Goal: Find specific page/section: Find specific page/section

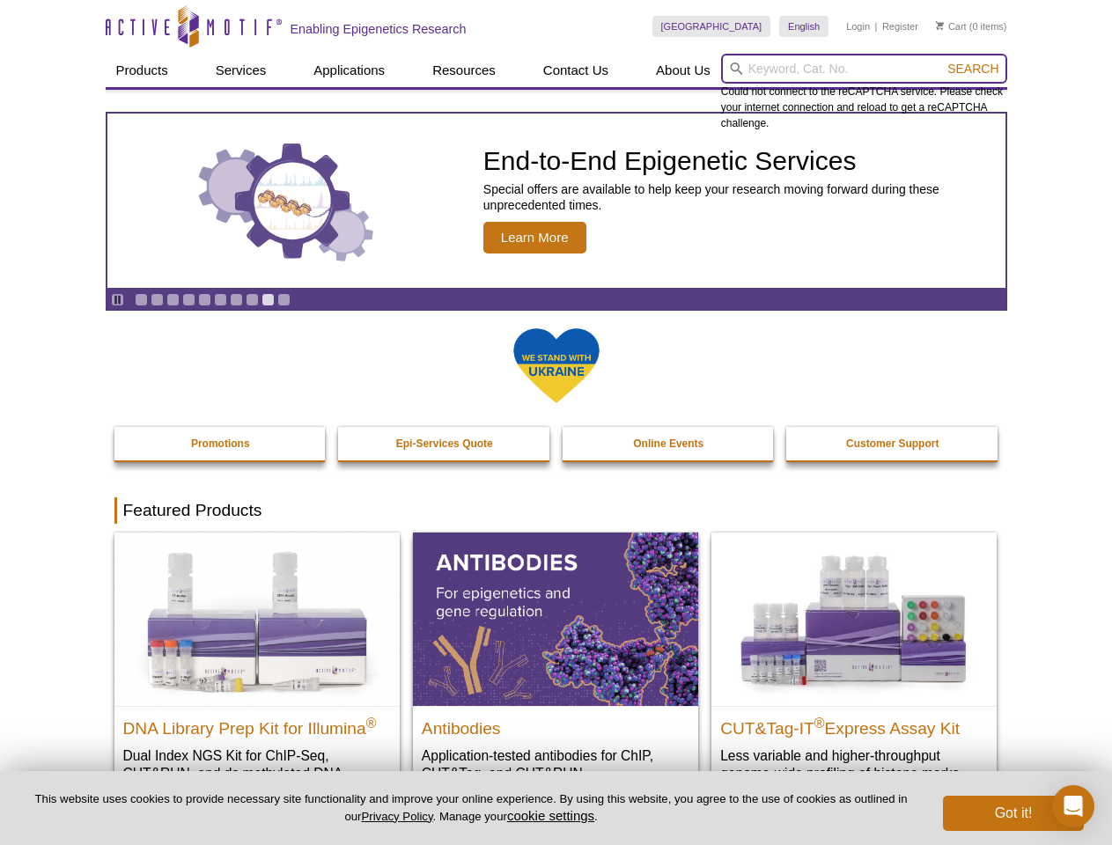
click at [863, 69] on input "search" at bounding box center [864, 69] width 286 height 30
click at [973, 69] on span "Search" at bounding box center [972, 69] width 51 height 14
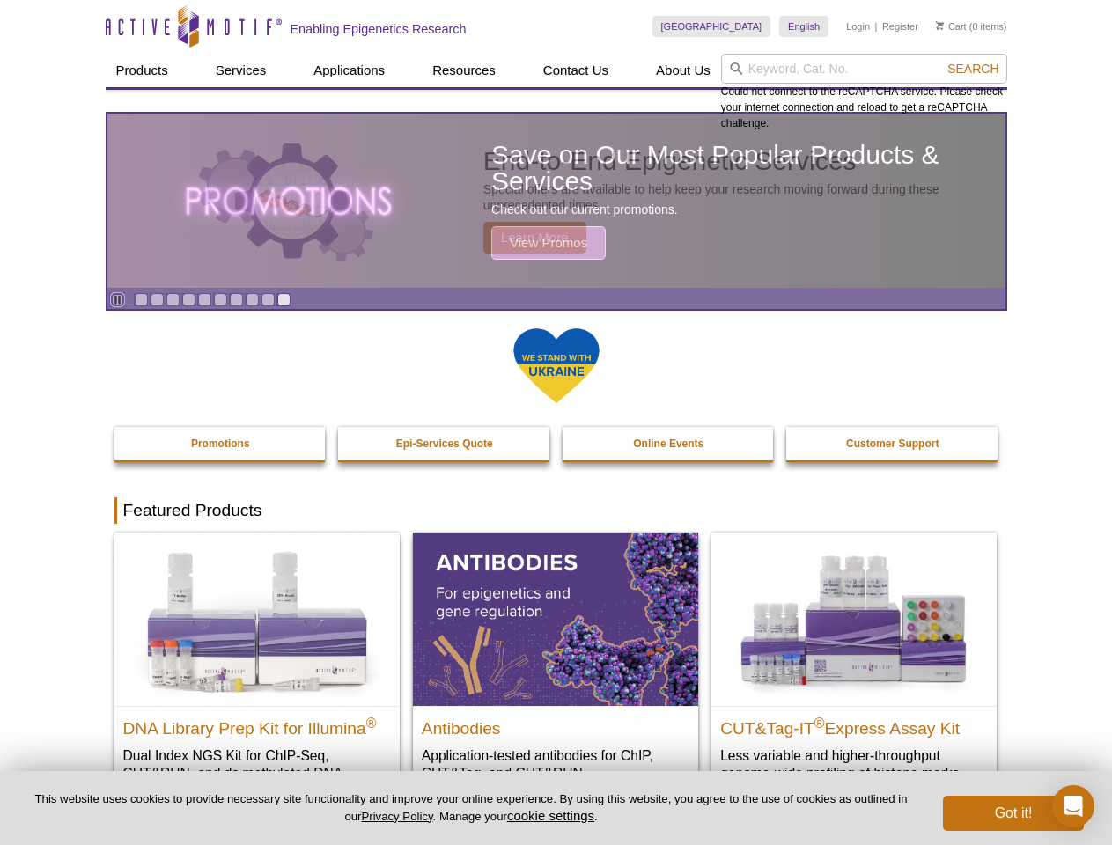
click at [117, 299] on icon "Pause" at bounding box center [117, 299] width 11 height 11
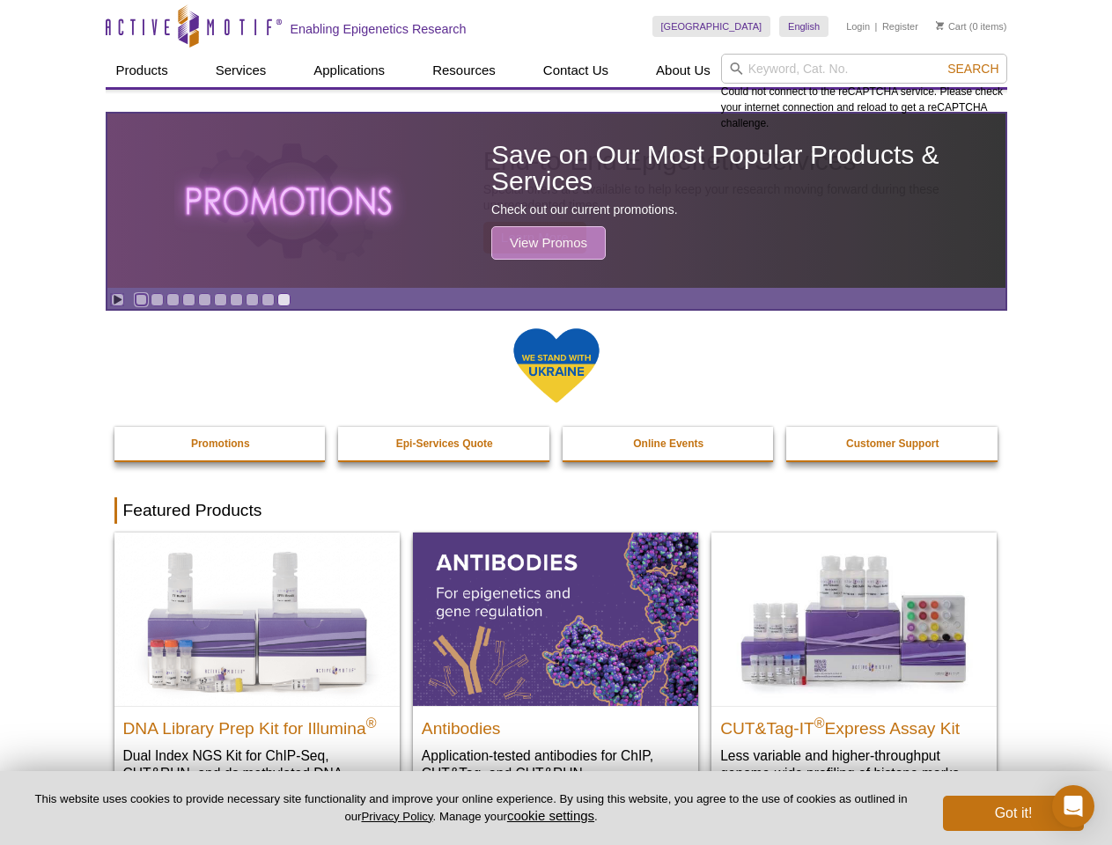
click at [141, 299] on link "Go to slide 1" at bounding box center [141, 299] width 13 height 13
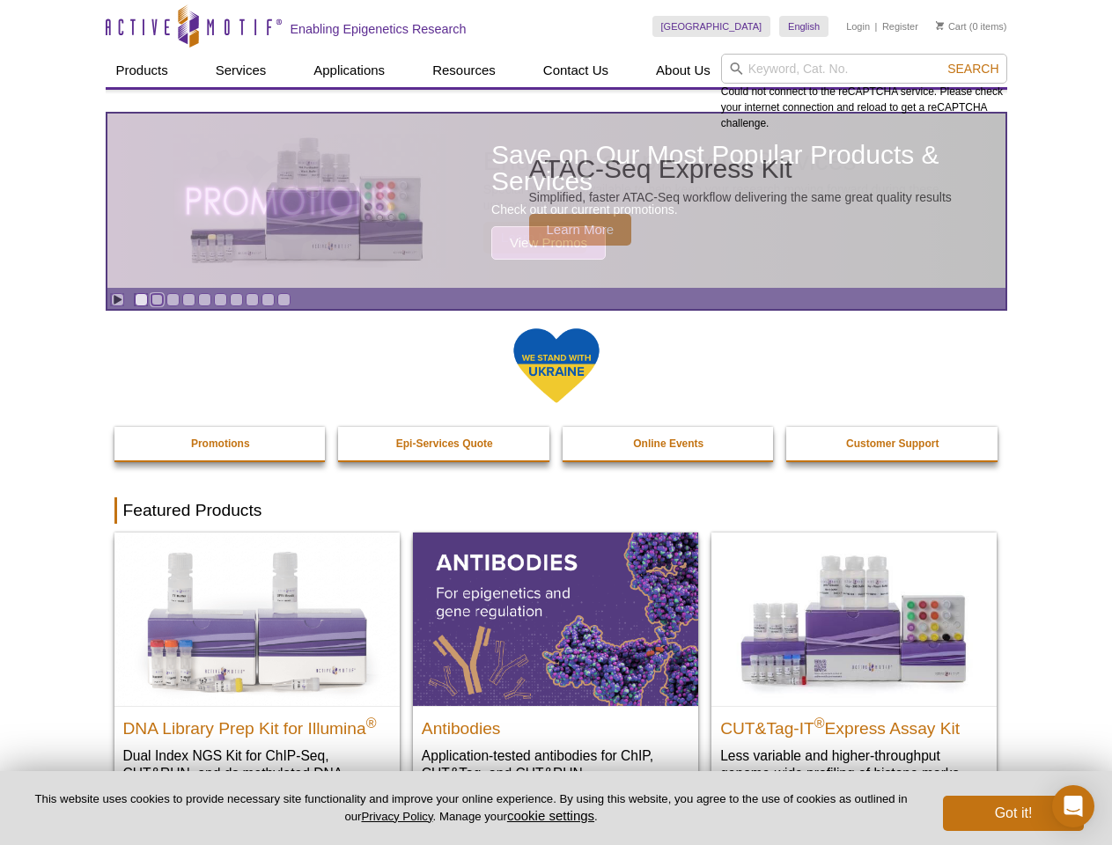
click at [157, 299] on link "Go to slide 2" at bounding box center [157, 299] width 13 height 13
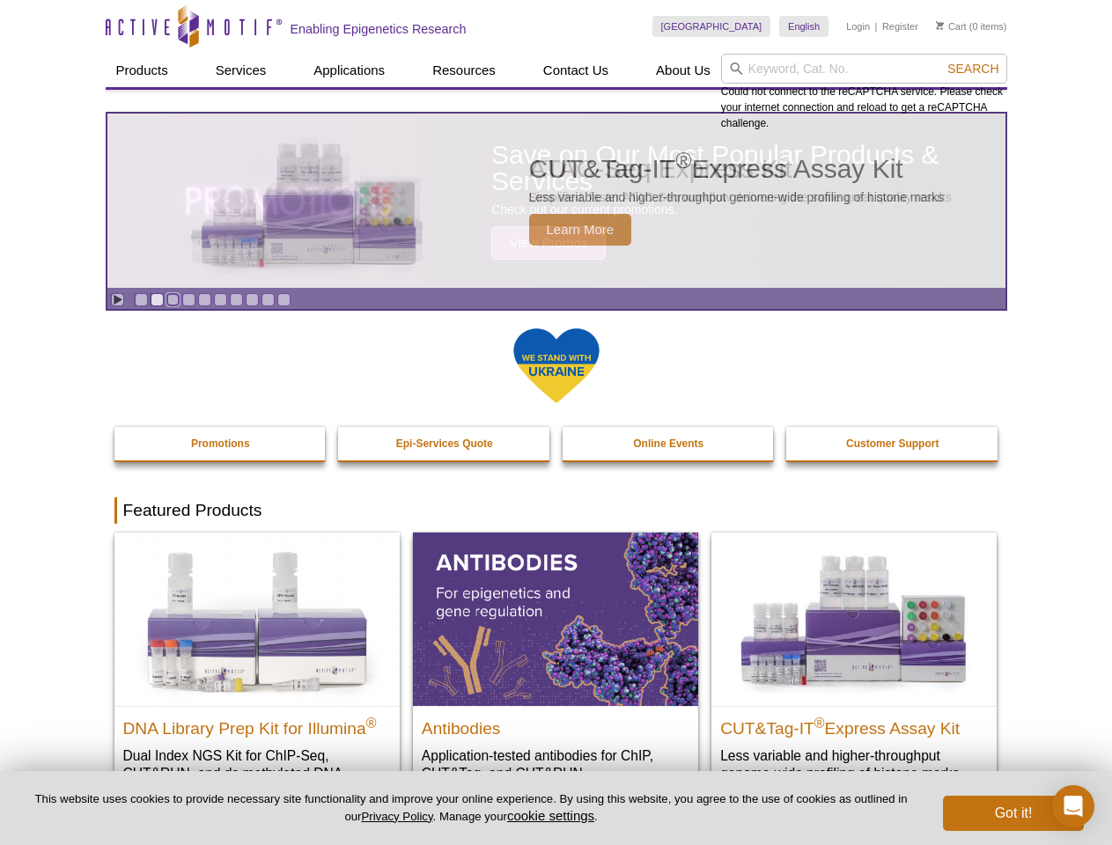
click at [173, 299] on link "Go to slide 3" at bounding box center [172, 299] width 13 height 13
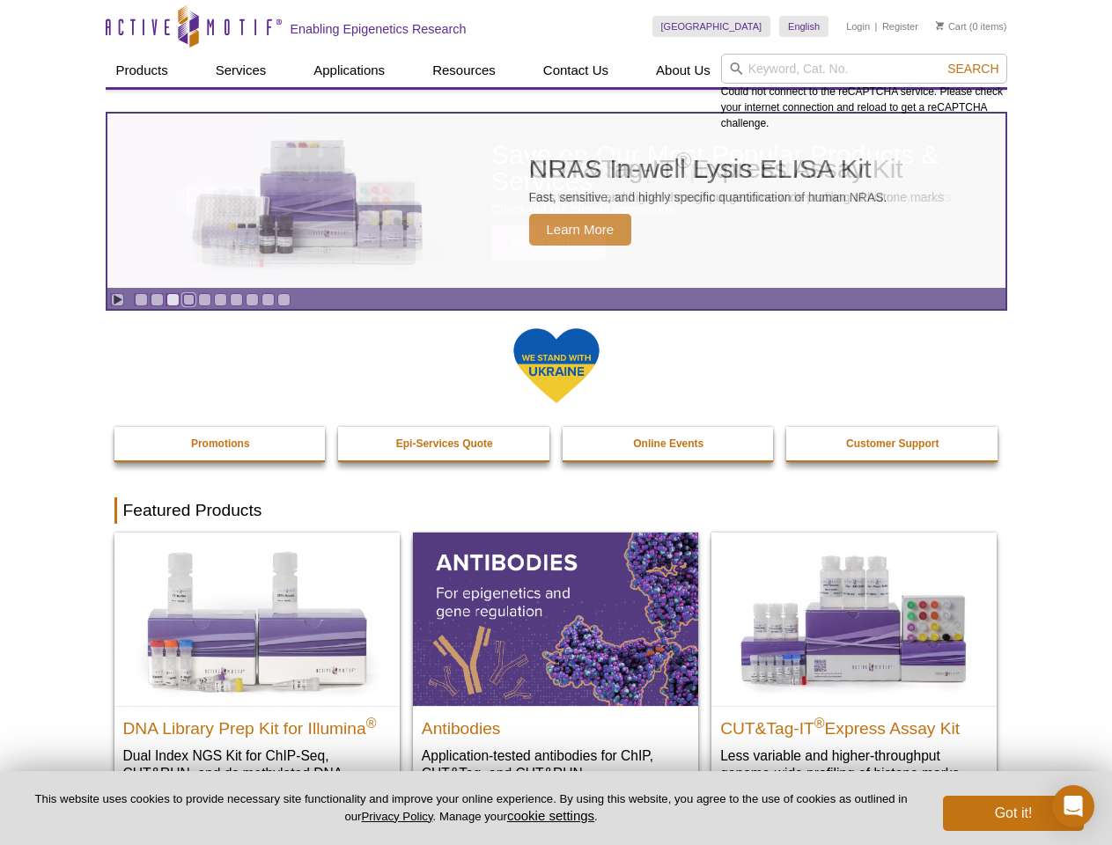
click at [188, 299] on link "Go to slide 4" at bounding box center [188, 299] width 13 height 13
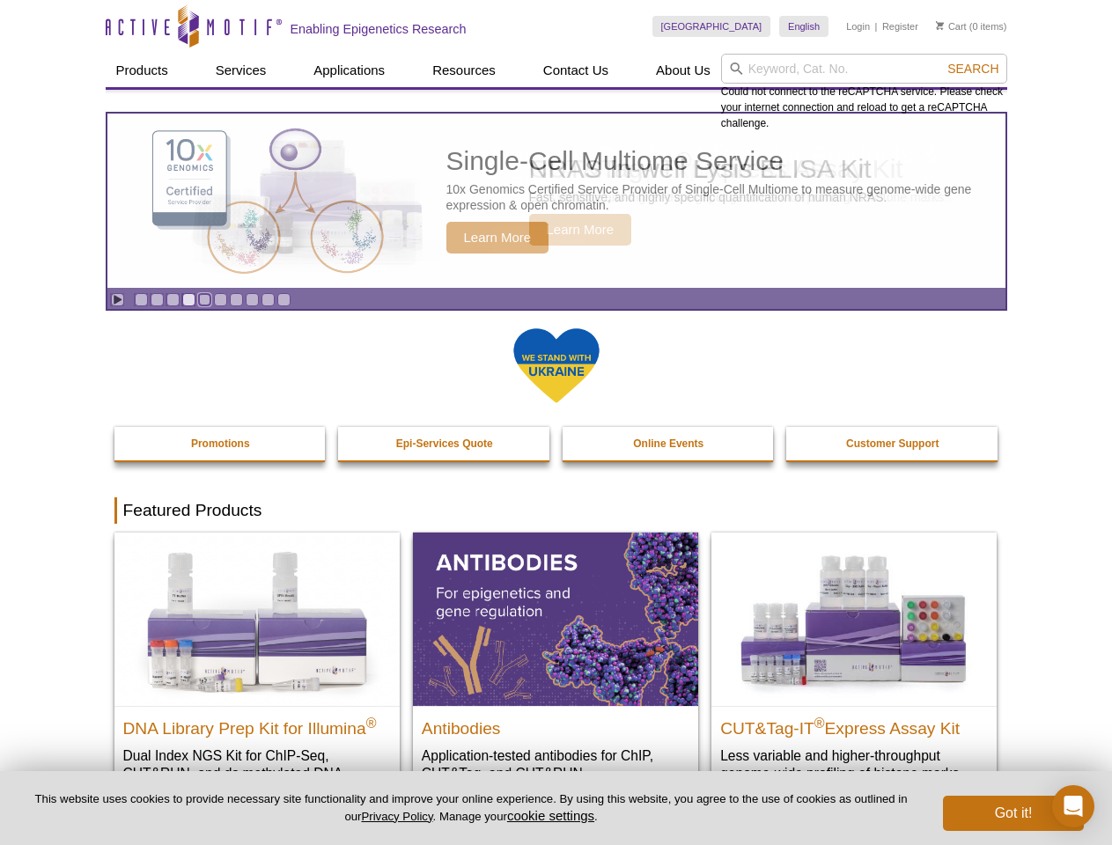
click at [204, 299] on link "Go to slide 5" at bounding box center [204, 299] width 13 height 13
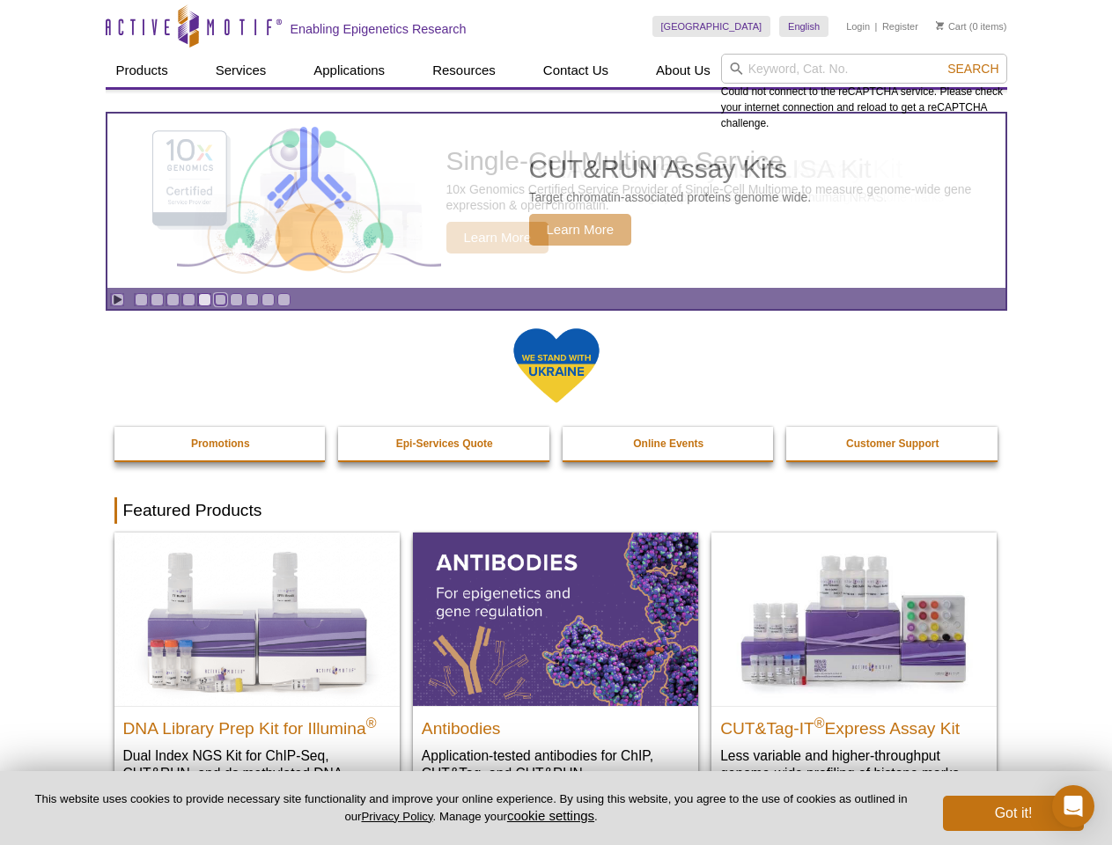
click at [220, 299] on link "Go to slide 6" at bounding box center [220, 299] width 13 height 13
click at [236, 299] on link "Go to slide 7" at bounding box center [236, 299] width 13 height 13
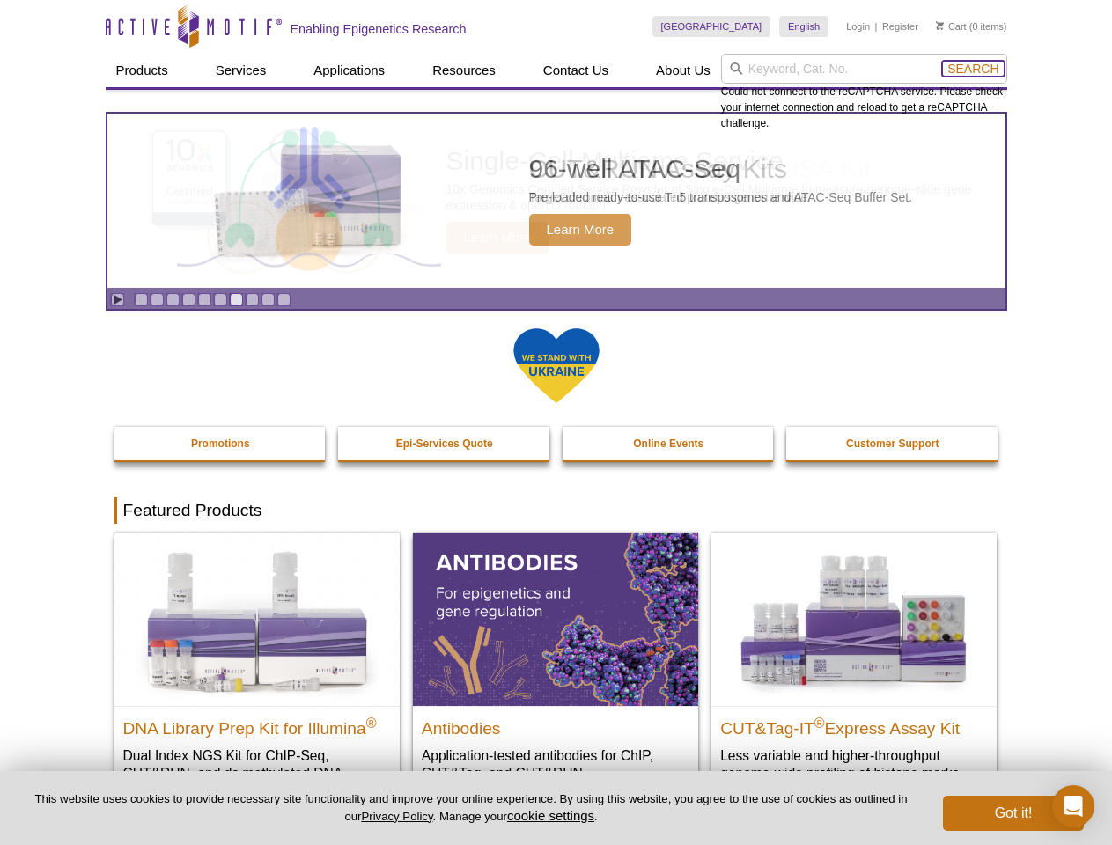
click at [973, 69] on span "Search" at bounding box center [972, 69] width 51 height 14
